Goal: Task Accomplishment & Management: Use online tool/utility

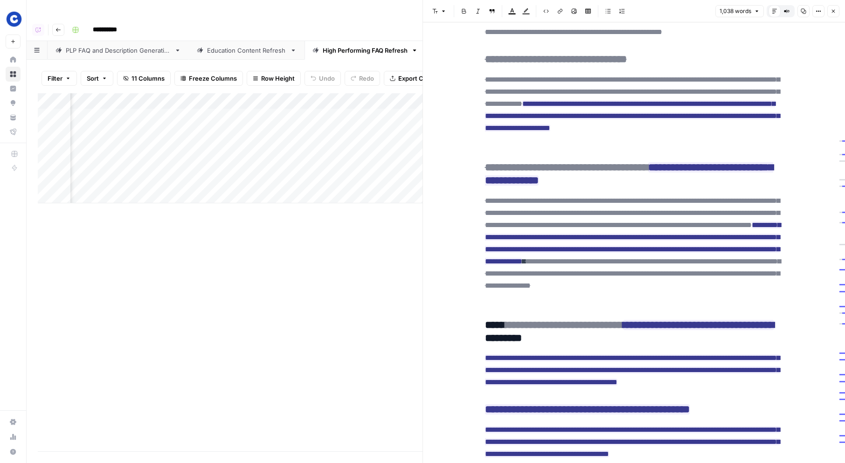
scroll to position [487, 0]
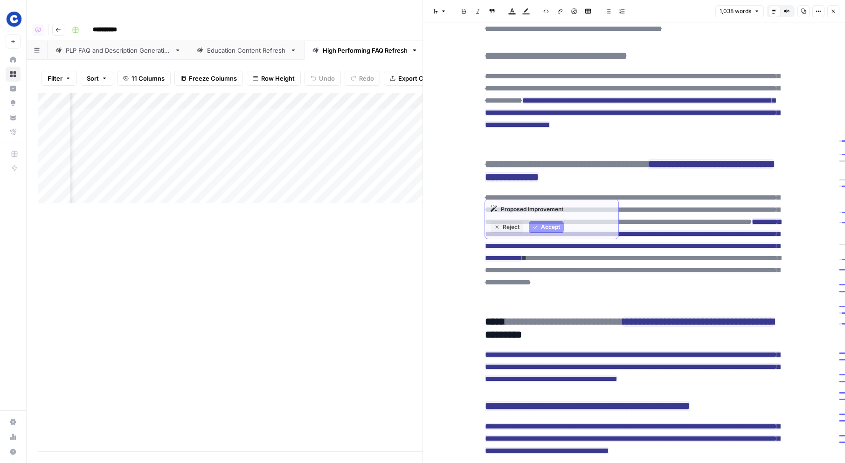
click at [621, 184] on h3 "**********" at bounding box center [634, 171] width 299 height 26
click at [610, 184] on h3 "**********" at bounding box center [634, 171] width 299 height 26
click at [621, 184] on h3 "**********" at bounding box center [634, 171] width 299 height 26
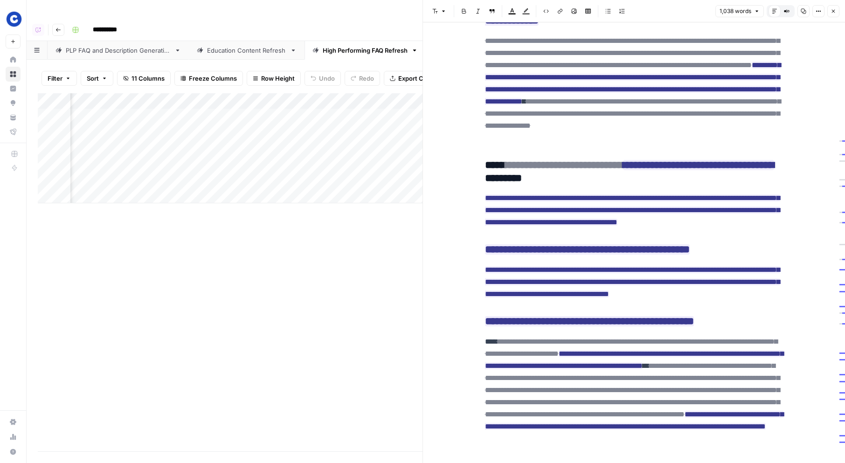
scroll to position [644, 0]
click at [609, 185] on h3 "**********" at bounding box center [634, 172] width 299 height 26
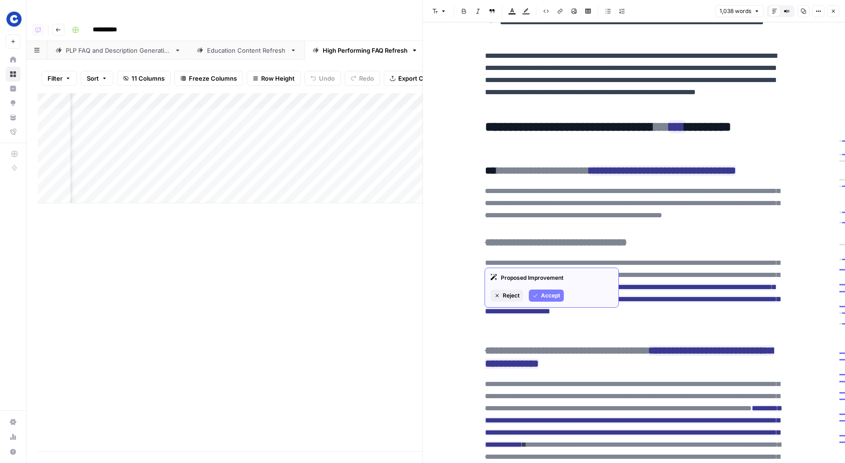
scroll to position [299, 0]
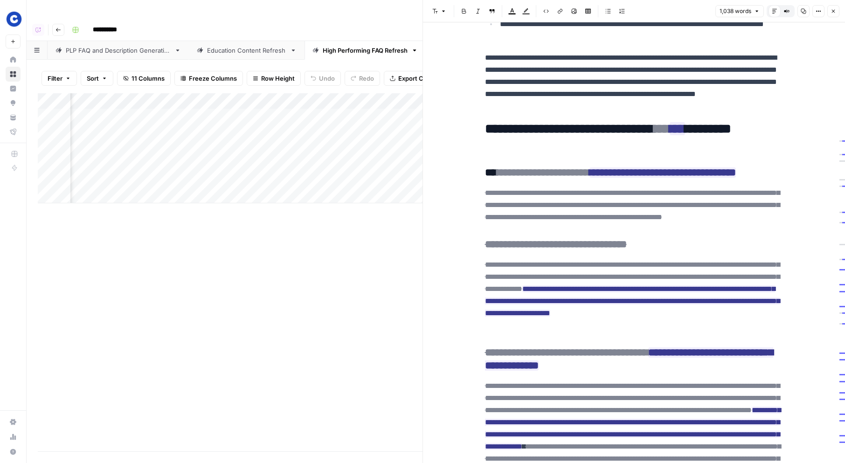
click at [835, 10] on icon "button" at bounding box center [834, 11] width 6 height 6
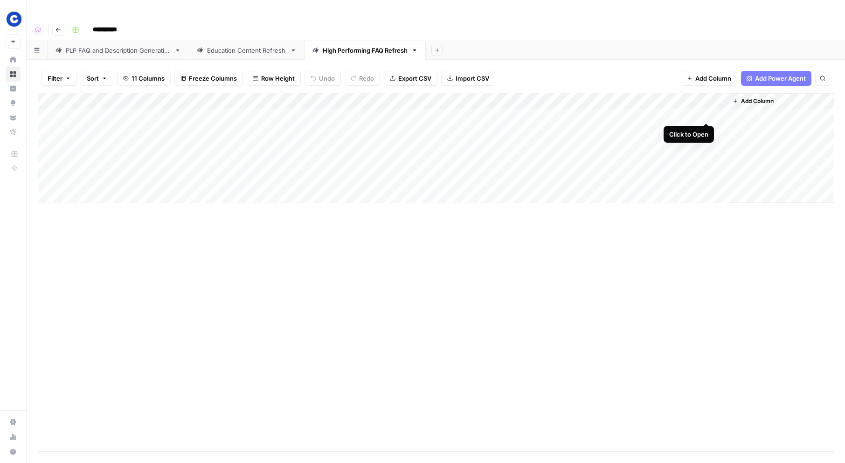
click at [707, 114] on div "Add Column" at bounding box center [436, 148] width 796 height 110
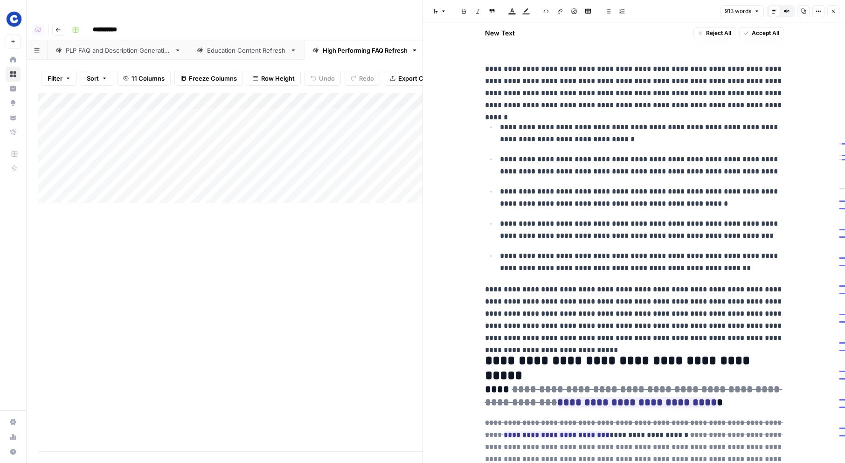
click at [836, 12] on icon "button" at bounding box center [834, 11] width 6 height 6
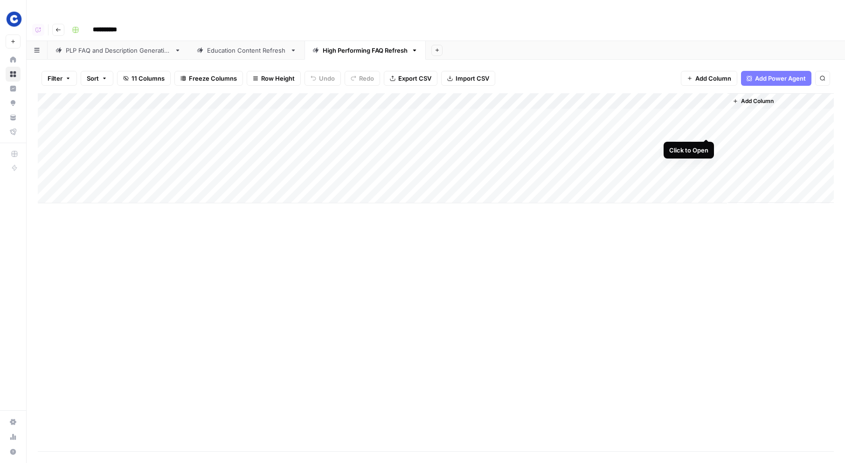
click at [705, 129] on div "Add Column" at bounding box center [436, 148] width 796 height 110
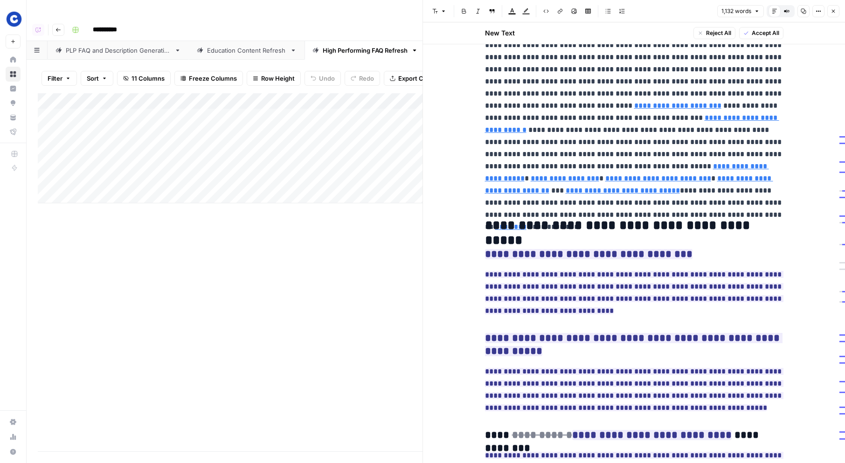
type input "https://www.chewy.com/f/taste-wild-dry-dog-food_c294_f1v325840"
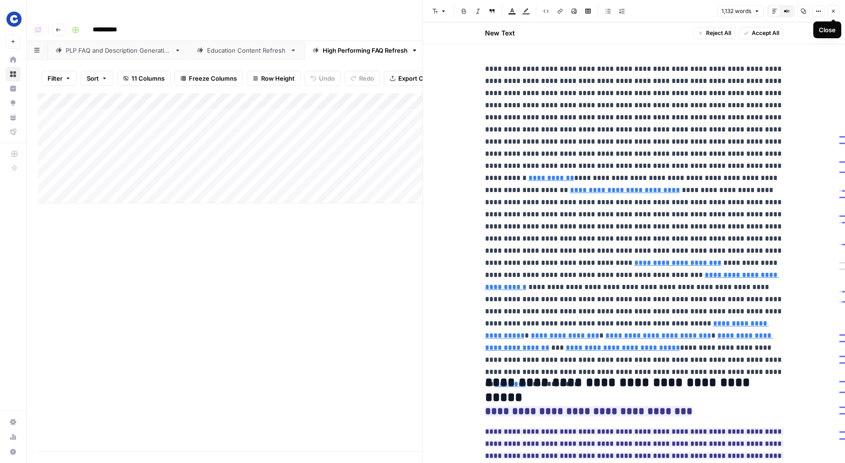
click at [836, 12] on button "Close" at bounding box center [834, 11] width 12 height 12
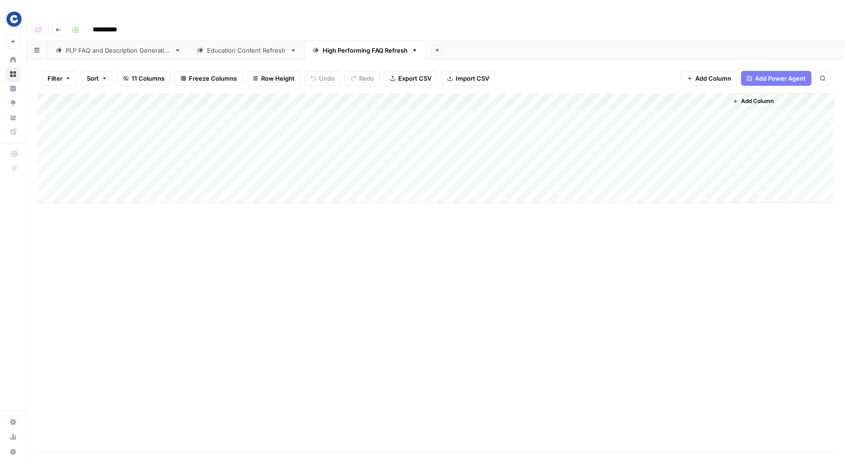
click at [238, 46] on div "Education Content Refresh" at bounding box center [246, 50] width 79 height 9
click at [131, 46] on div "PLP FAQ and Description Generation" at bounding box center [118, 50] width 105 height 9
click at [672, 99] on div "Add Column" at bounding box center [436, 140] width 796 height 94
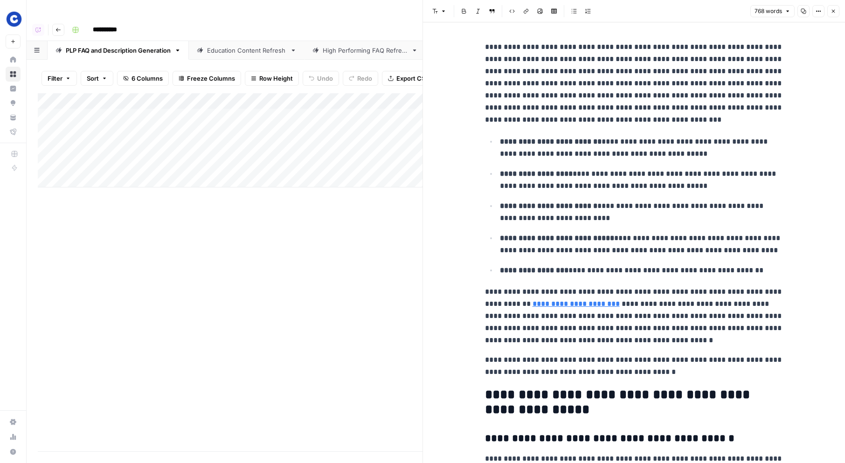
click at [836, 12] on icon "button" at bounding box center [834, 11] width 6 height 6
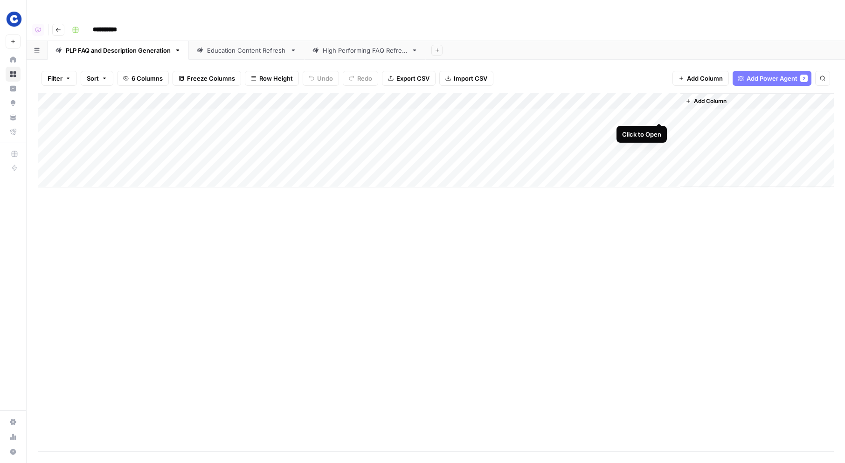
click at [659, 112] on div "Add Column" at bounding box center [436, 140] width 796 height 94
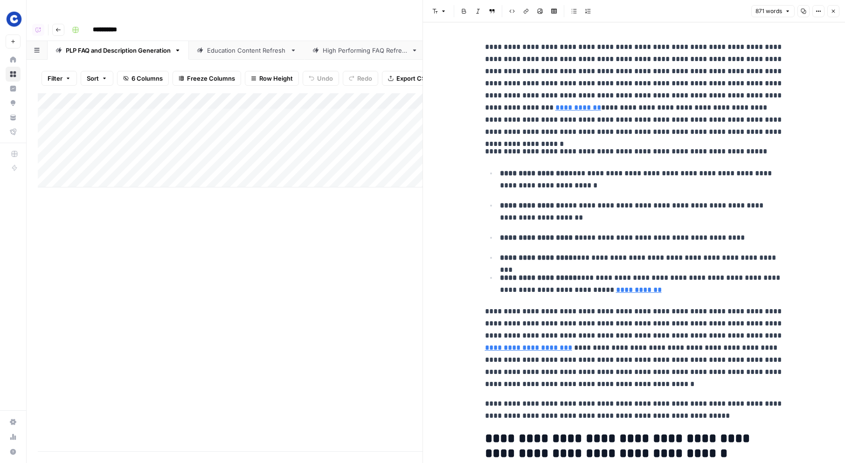
click at [834, 10] on icon "button" at bounding box center [834, 11] width 6 height 6
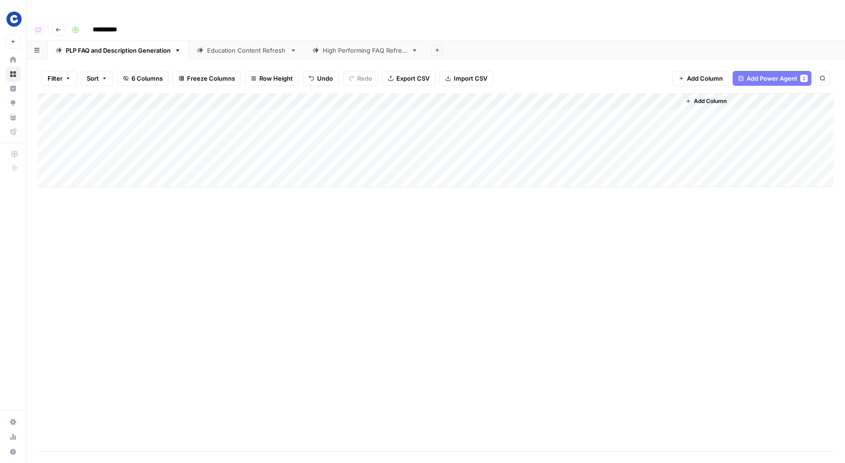
click at [354, 46] on div "High Performing FAQ Refresh" at bounding box center [365, 50] width 85 height 9
click at [706, 145] on div "Add Column" at bounding box center [436, 148] width 796 height 110
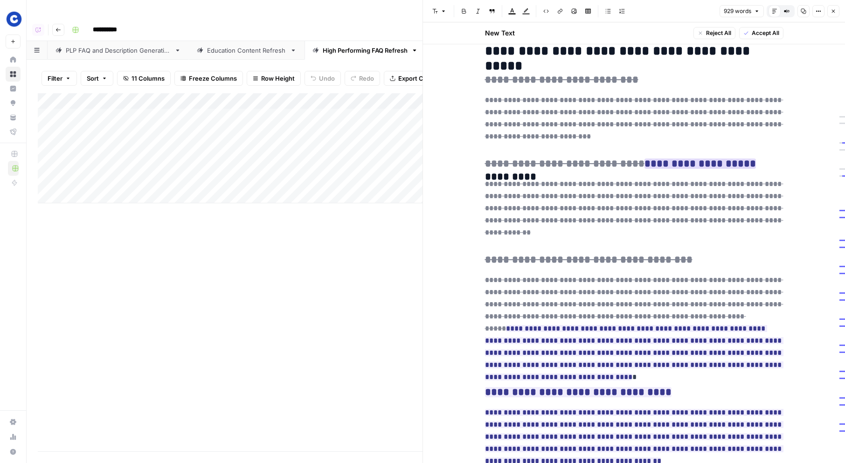
scroll to position [278, 0]
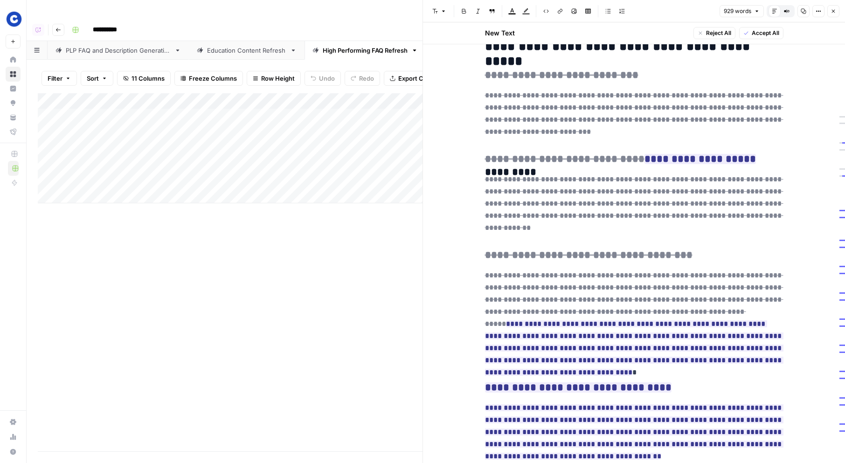
click at [833, 14] on icon "button" at bounding box center [834, 11] width 6 height 6
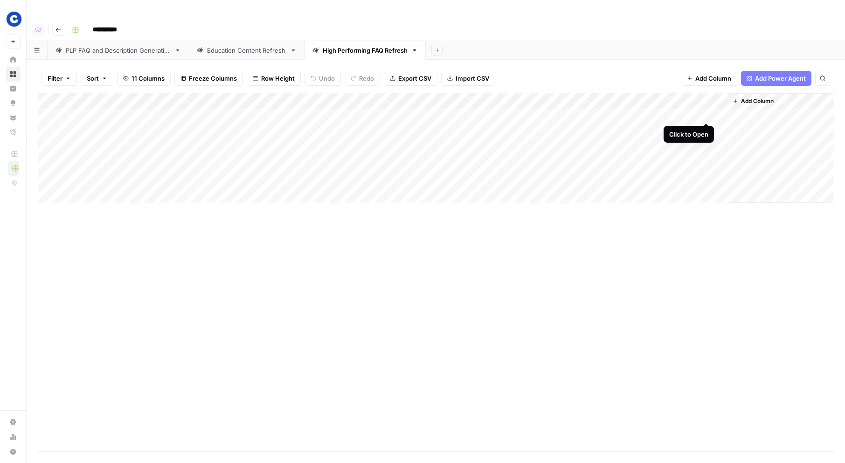
click at [705, 115] on div "Add Column" at bounding box center [436, 148] width 796 height 110
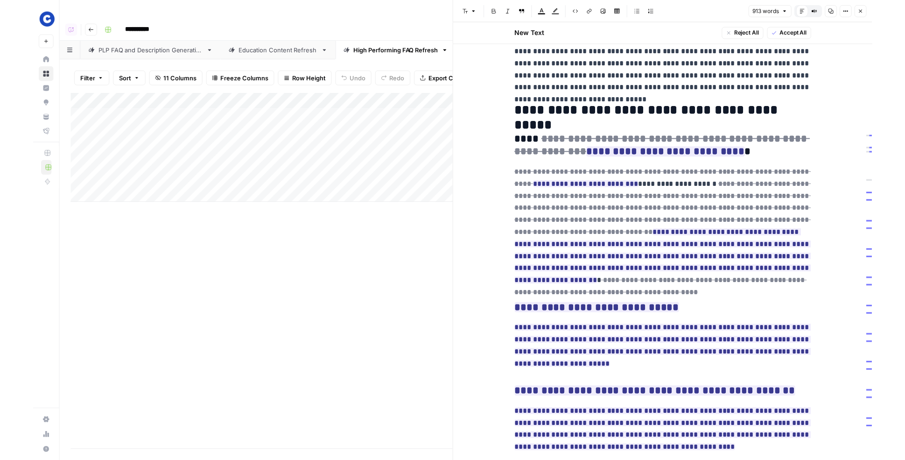
scroll to position [252, 0]
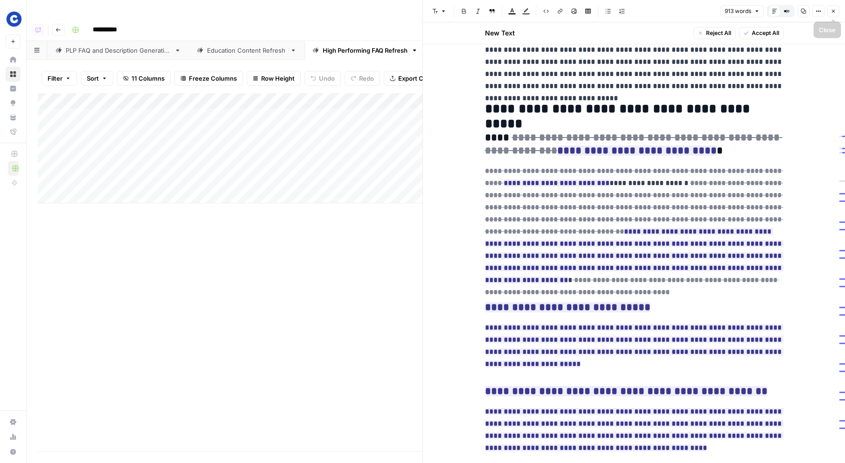
click at [830, 6] on button "Close" at bounding box center [834, 11] width 12 height 12
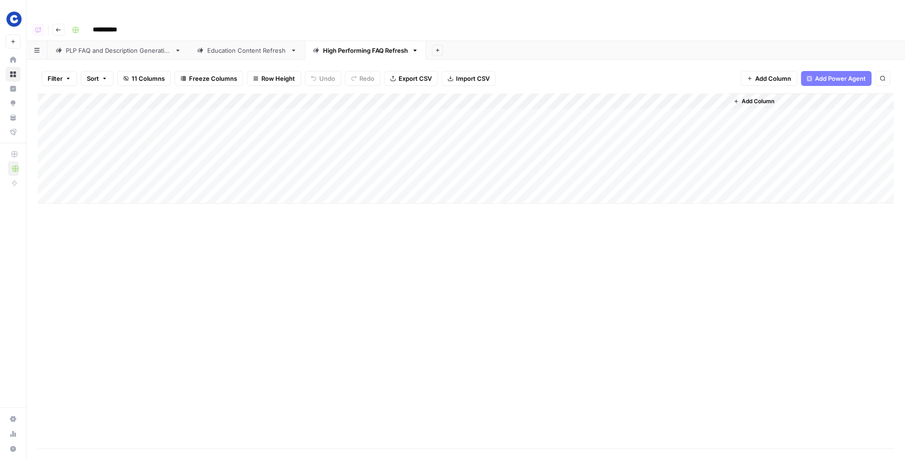
click at [126, 46] on div "PLP FAQ and Description Generation" at bounding box center [118, 50] width 105 height 9
click at [240, 46] on div "Education Content Refresh" at bounding box center [246, 50] width 79 height 9
click at [528, 112] on div "Add Column" at bounding box center [466, 148] width 856 height 110
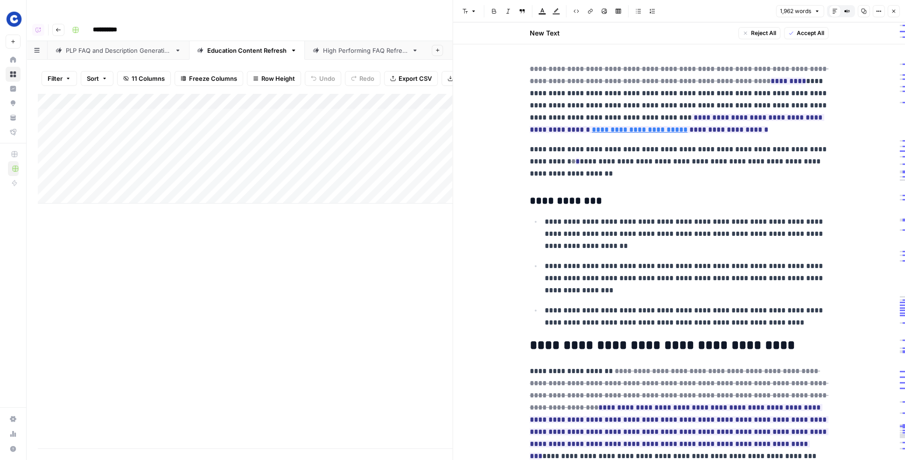
click at [700, 102] on p "**********" at bounding box center [679, 99] width 299 height 73
click at [845, 8] on icon "button" at bounding box center [893, 11] width 6 height 6
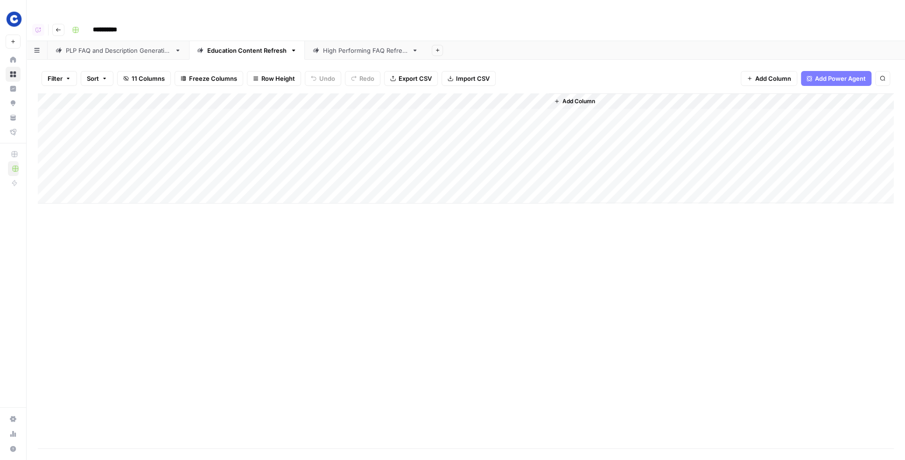
click at [366, 46] on div "High Performing FAQ Refresh" at bounding box center [365, 50] width 85 height 9
click at [707, 97] on div "Add Column" at bounding box center [466, 148] width 856 height 110
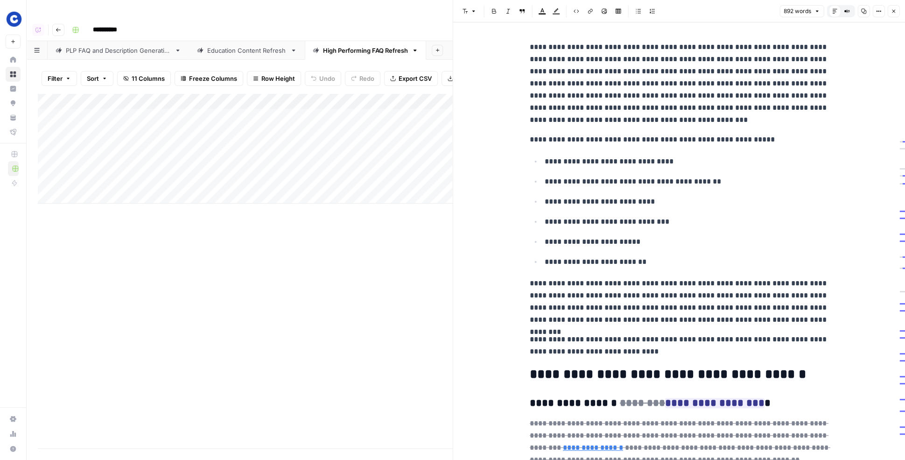
click at [845, 6] on button "Close" at bounding box center [893, 11] width 12 height 12
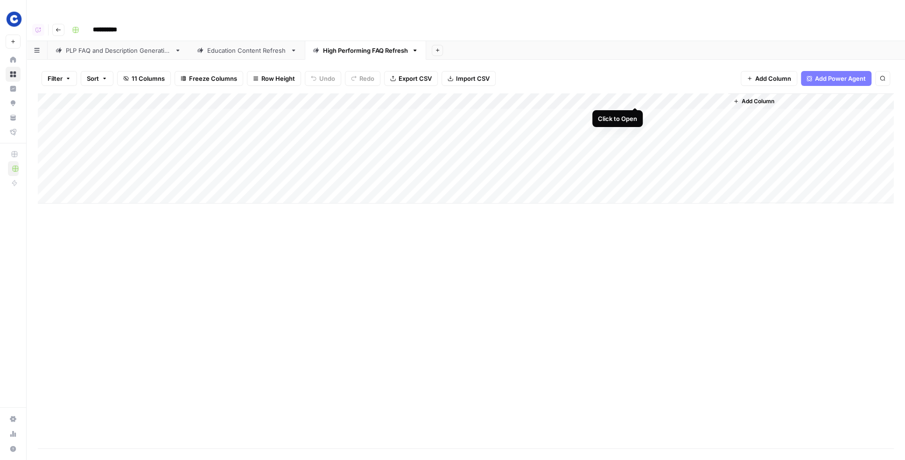
click at [636, 97] on div "Add Column" at bounding box center [466, 148] width 856 height 110
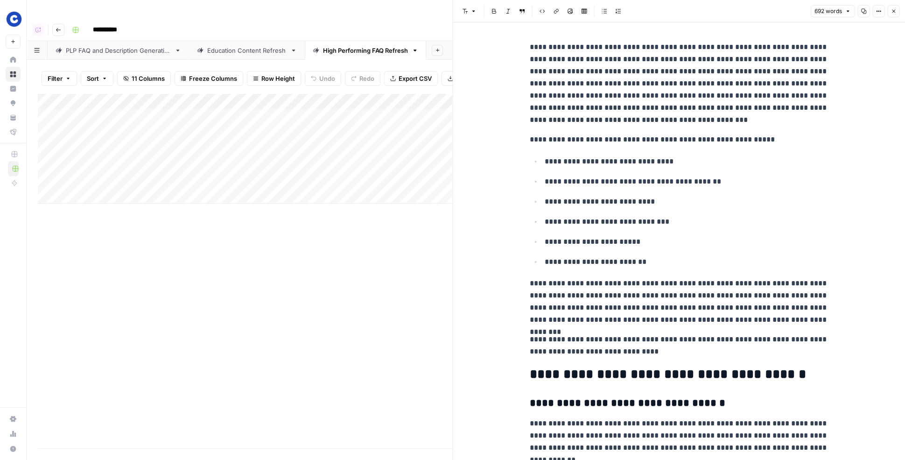
click at [845, 10] on icon "button" at bounding box center [893, 11] width 6 height 6
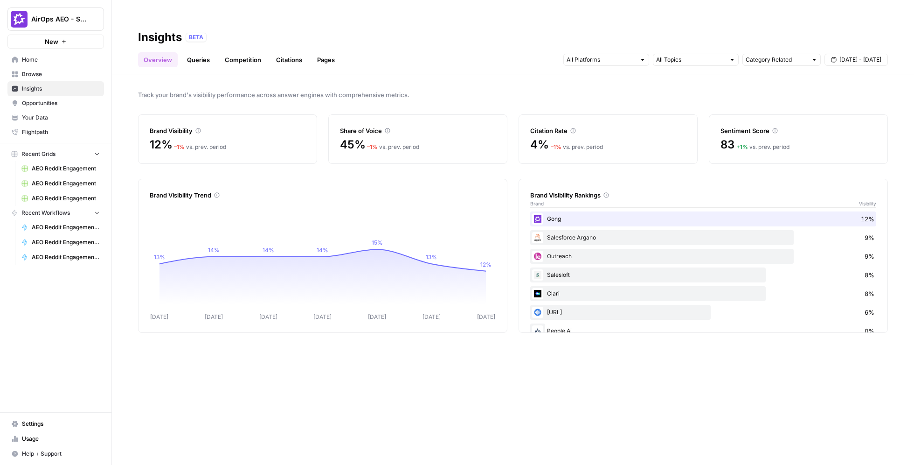
click at [56, 119] on span "Your Data" at bounding box center [61, 117] width 78 height 8
click at [56, 115] on span "Your Data" at bounding box center [61, 117] width 78 height 8
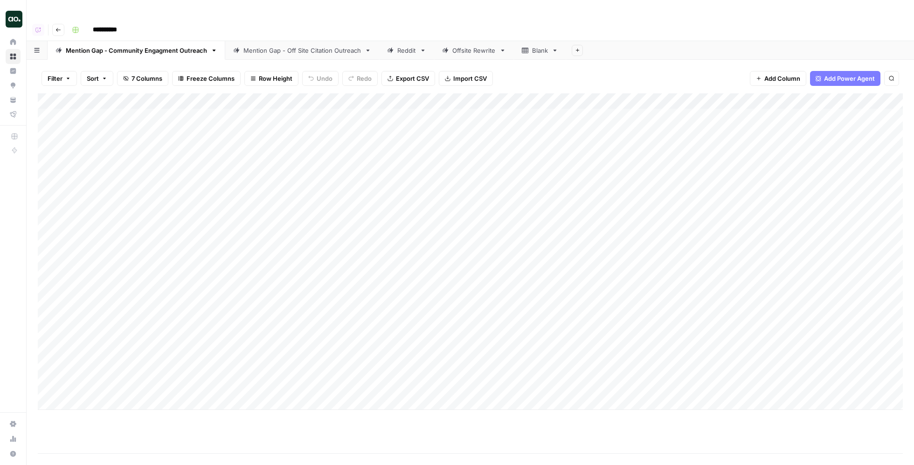
scroll to position [0, 508]
click at [843, 97] on div "Add Column" at bounding box center [470, 251] width 865 height 316
click at [842, 114] on div "Add Column" at bounding box center [470, 251] width 865 height 316
click at [843, 98] on div "Add Column" at bounding box center [470, 251] width 865 height 316
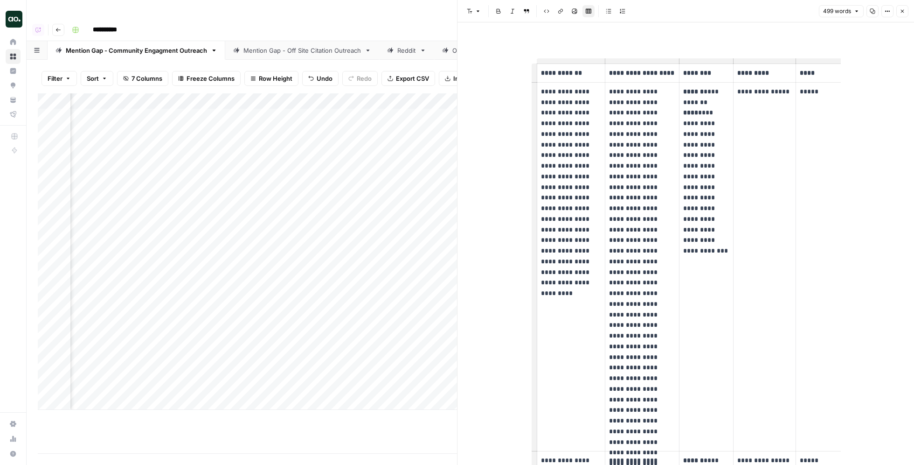
click at [901, 10] on icon "button" at bounding box center [903, 11] width 6 height 6
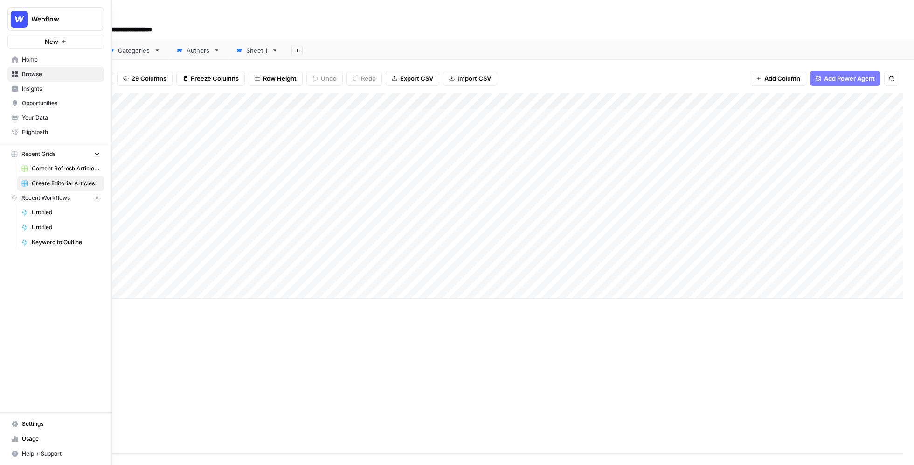
click at [39, 118] on span "Your Data" at bounding box center [61, 117] width 78 height 8
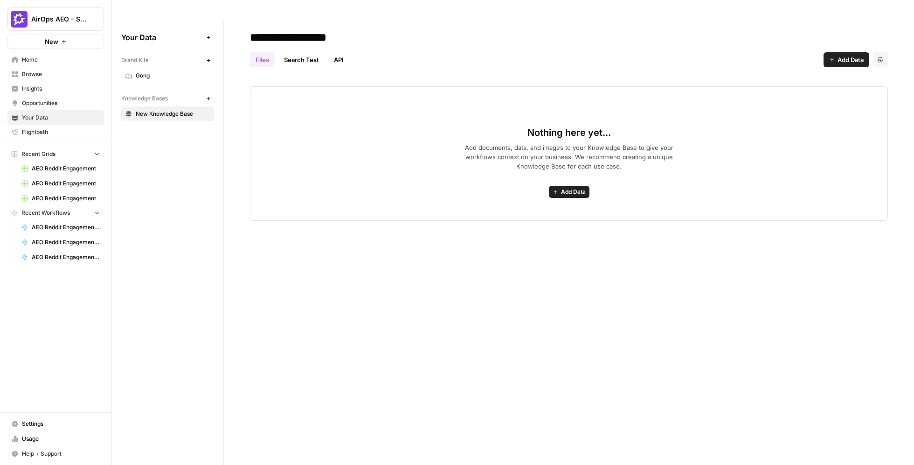
click at [73, 21] on span "AirOps AEO - Single Brand (Gong)" at bounding box center [59, 18] width 56 height 9
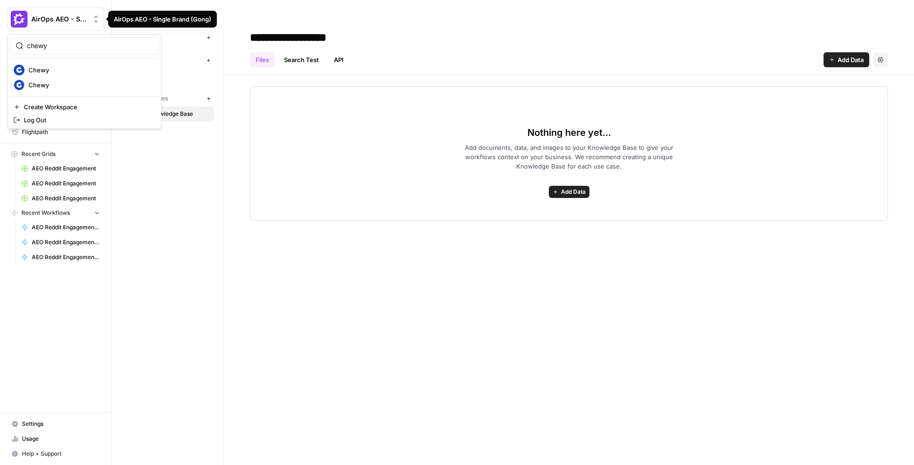
type input "chewy"
click at [49, 84] on span "Chewy" at bounding box center [89, 84] width 123 height 9
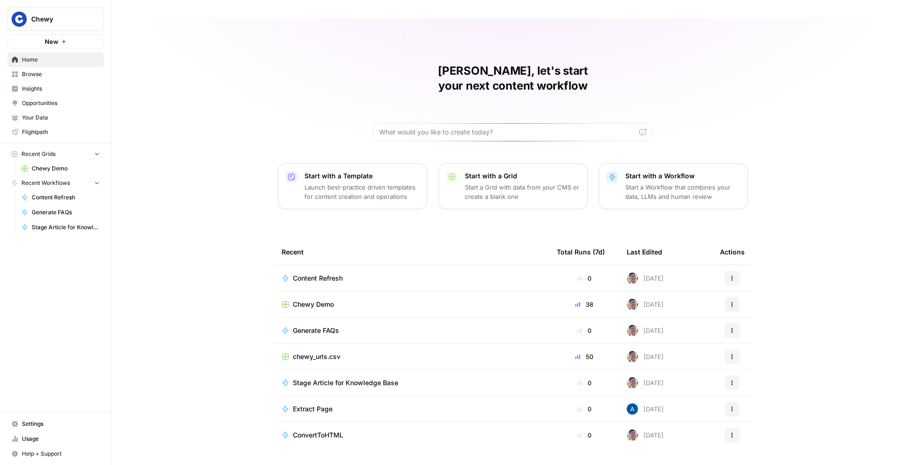
click at [57, 76] on span "Browse" at bounding box center [61, 74] width 78 height 8
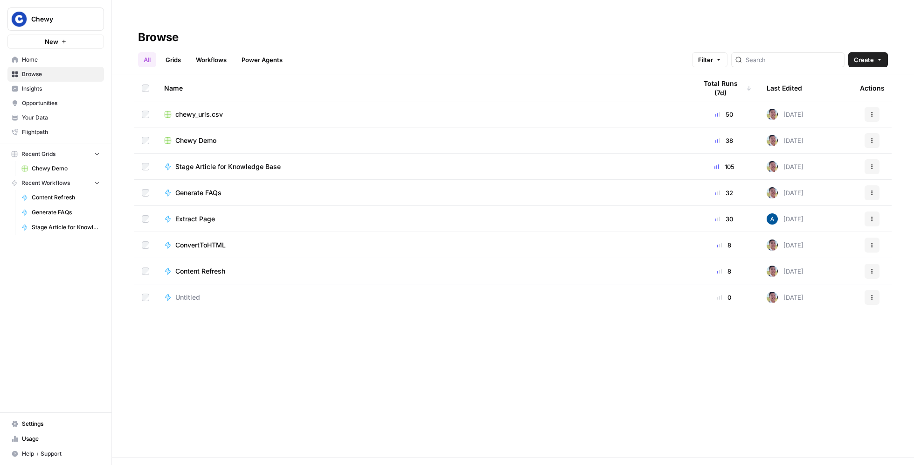
click at [50, 119] on span "Your Data" at bounding box center [61, 117] width 78 height 8
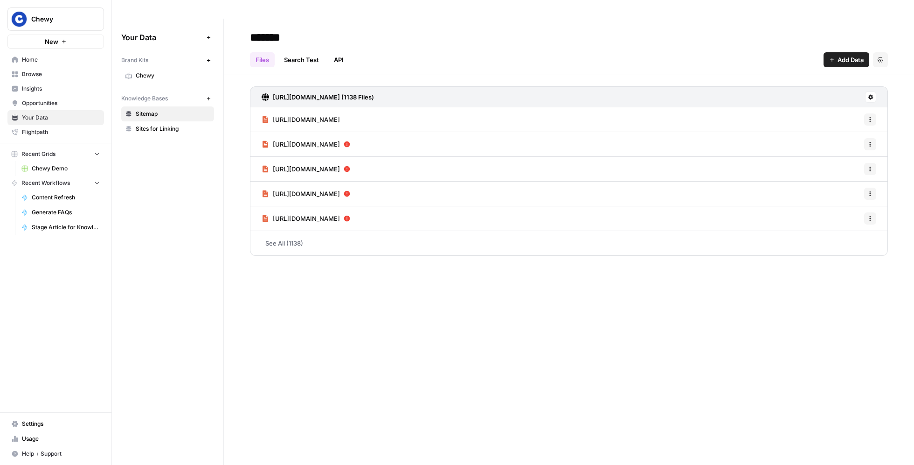
click at [46, 58] on span "Home" at bounding box center [61, 60] width 78 height 8
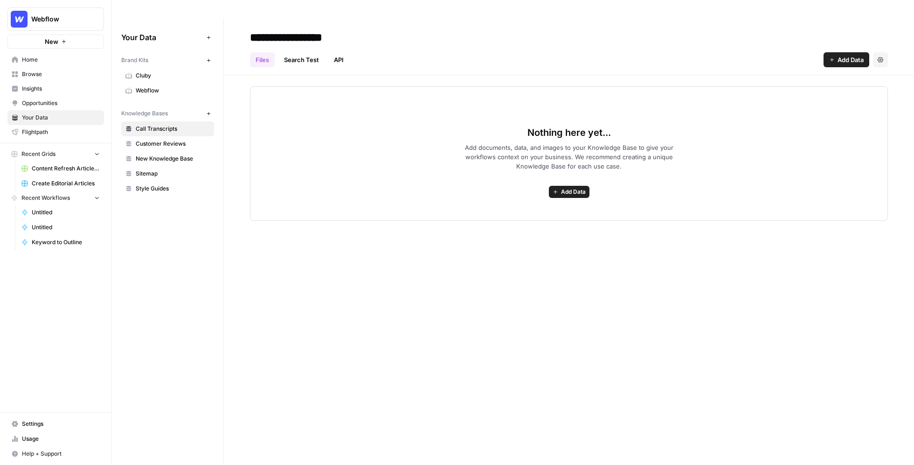
click at [173, 136] on link "Customer Reviews" at bounding box center [167, 143] width 93 height 15
click at [173, 125] on span "Call Transcripts" at bounding box center [173, 129] width 74 height 8
click at [157, 86] on span "Webflow" at bounding box center [173, 90] width 74 height 8
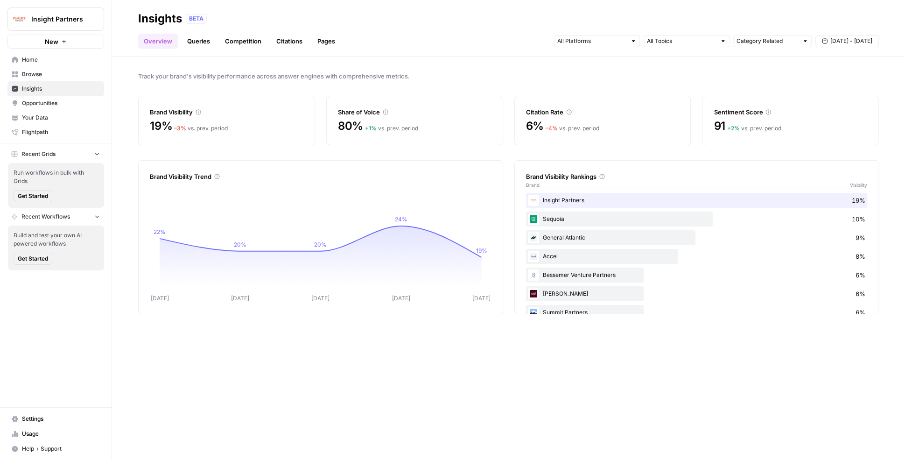
click at [39, 424] on link "Settings" at bounding box center [55, 418] width 97 height 15
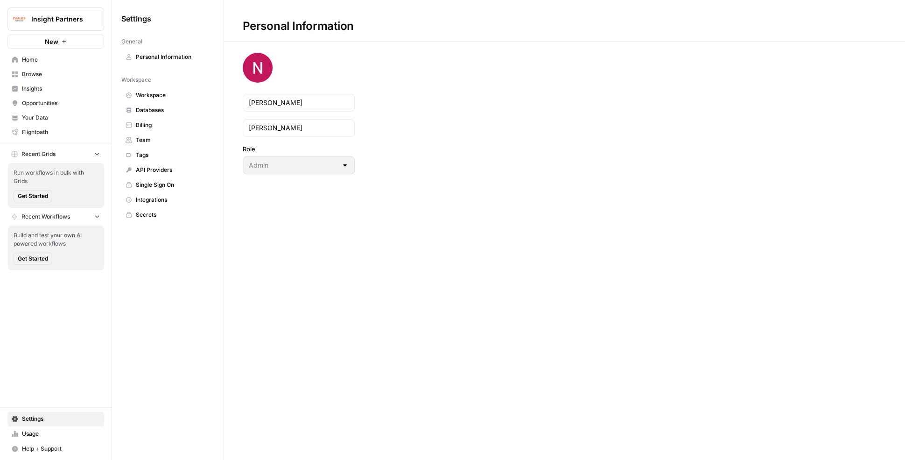
click at [149, 124] on span "Billing" at bounding box center [173, 125] width 74 height 8
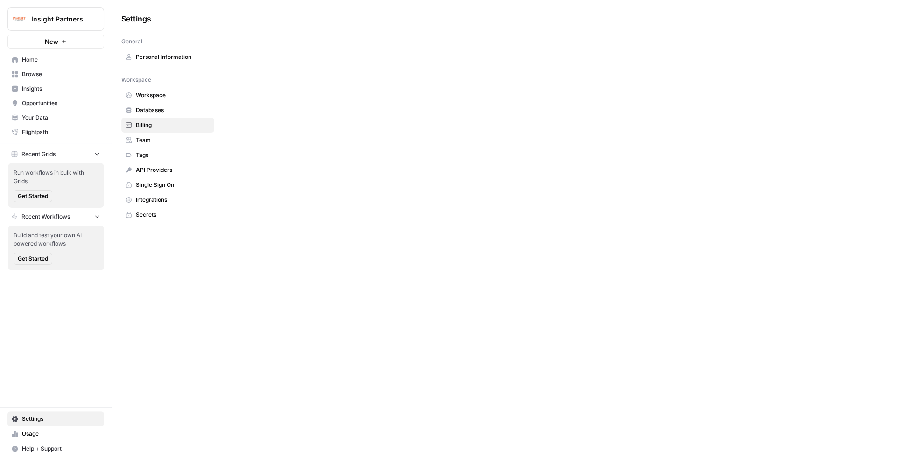
click at [148, 136] on span "Team" at bounding box center [173, 140] width 74 height 8
